Goal: Browse casually: Explore the website without a specific task or goal

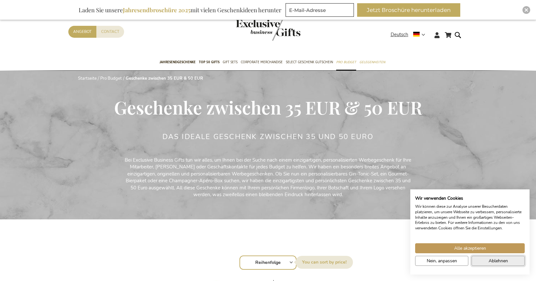
click at [497, 261] on span "Ablehnen" at bounding box center [498, 260] width 19 height 7
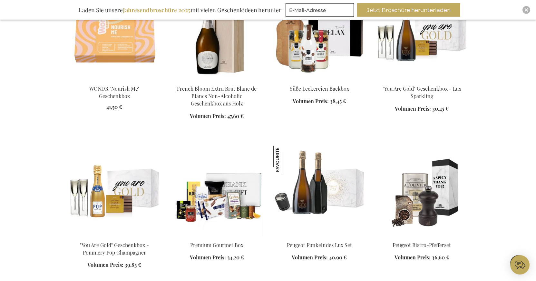
scroll to position [625, 0]
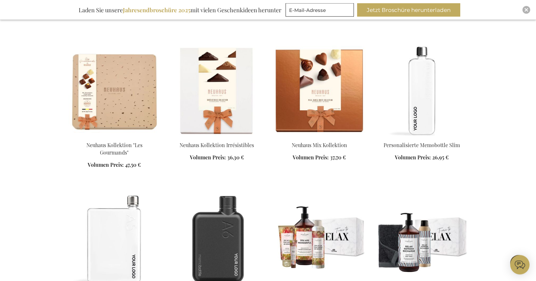
scroll to position [1086, 0]
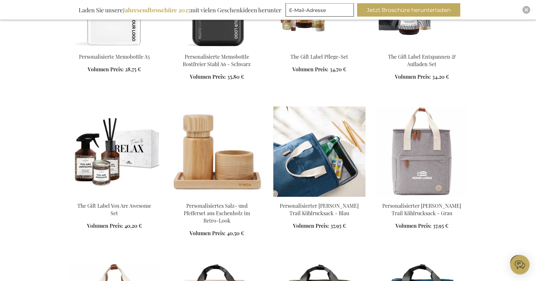
scroll to position [1415, 0]
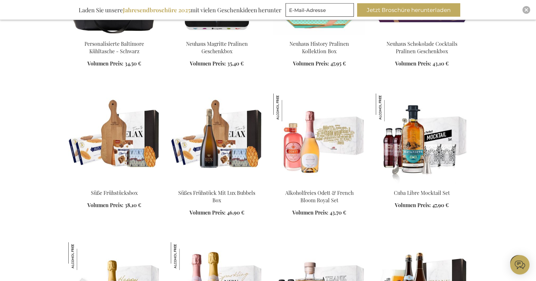
scroll to position [1908, 0]
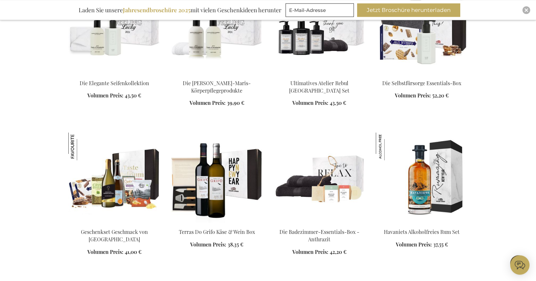
scroll to position [2896, 0]
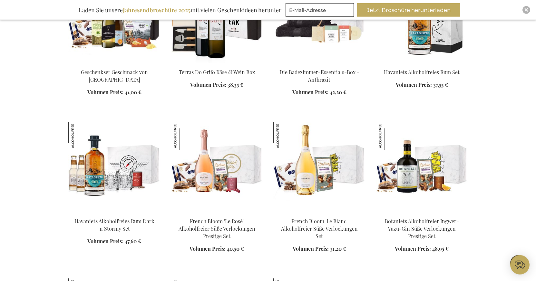
scroll to position [3027, 0]
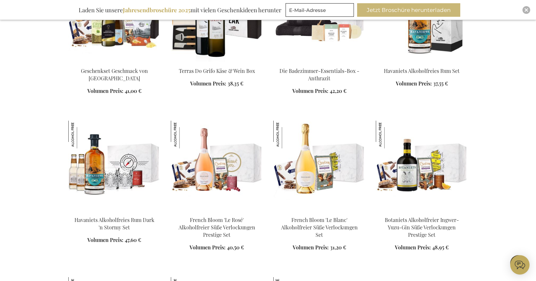
click at [404, 12] on button "Jetzt Broschüre herunterladen" at bounding box center [408, 10] width 103 height 14
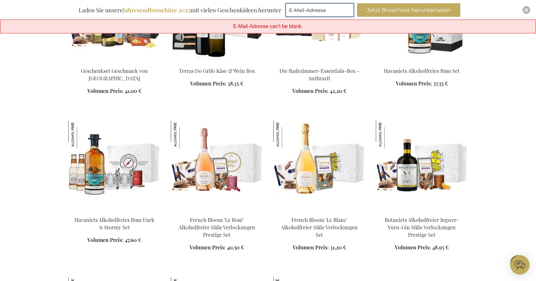
click at [336, 7] on input "E-Mail-Adresse" at bounding box center [320, 10] width 68 height 14
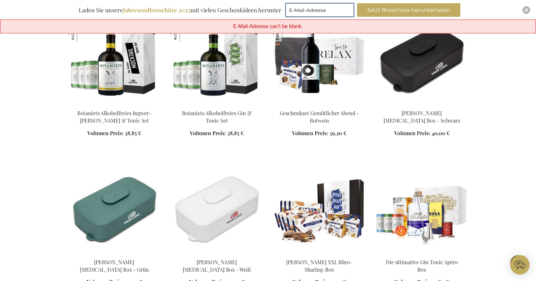
scroll to position [3323, 0]
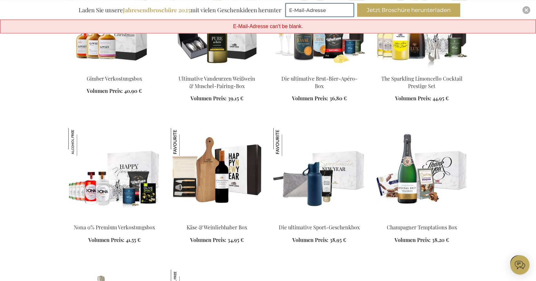
scroll to position [3784, 0]
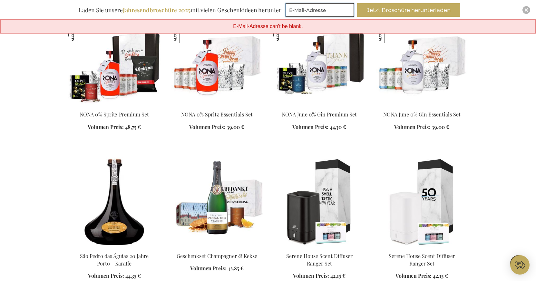
scroll to position [4212, 0]
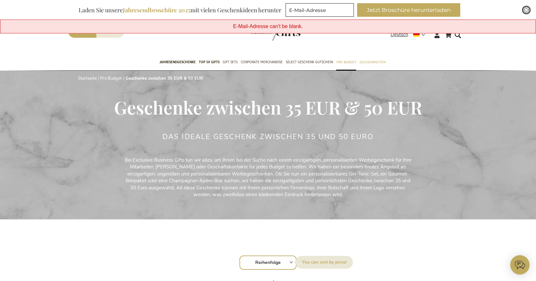
click at [528, 10] on img "Close" at bounding box center [527, 10] width 4 height 4
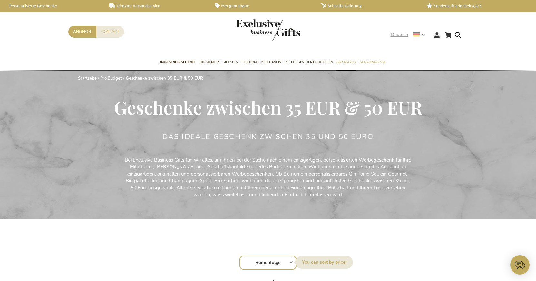
click at [417, 35] on use at bounding box center [417, 34] width 6 height 5
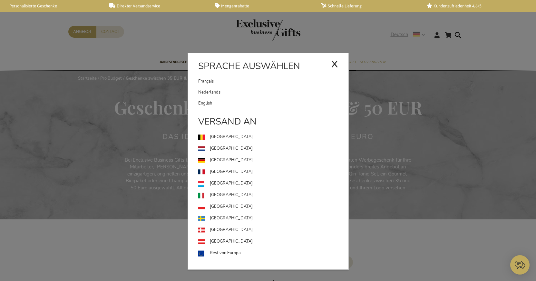
click at [336, 67] on div "x" at bounding box center [334, 63] width 7 height 19
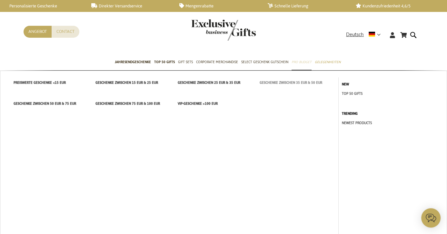
click at [293, 84] on span "Geschenke zwischen 35 EUR & 50 EUR" at bounding box center [291, 82] width 63 height 7
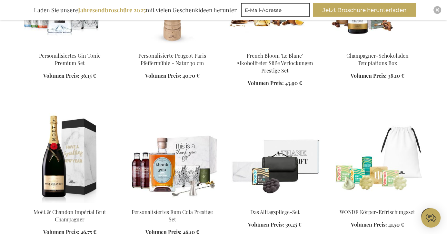
scroll to position [373, 0]
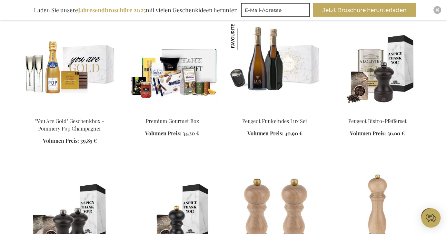
scroll to position [711, 0]
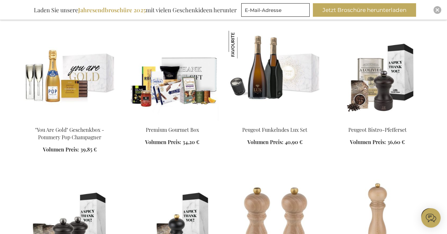
click at [78, 85] on img at bounding box center [70, 76] width 92 height 90
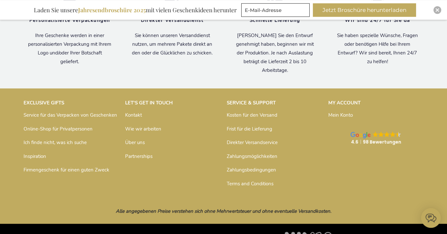
scroll to position [947, 0]
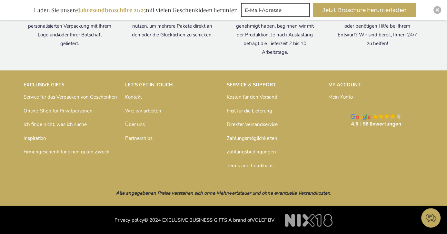
click at [127, 123] on link "Über uns" at bounding box center [135, 124] width 20 height 6
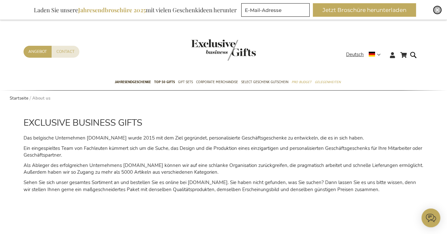
click at [439, 11] on img "Close" at bounding box center [438, 10] width 4 height 4
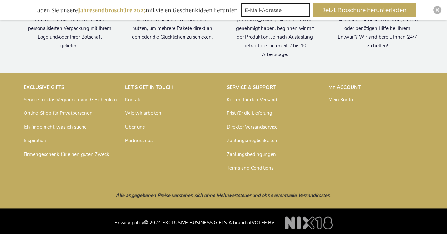
scroll to position [947, 0]
